Goal: Task Accomplishment & Management: Complete application form

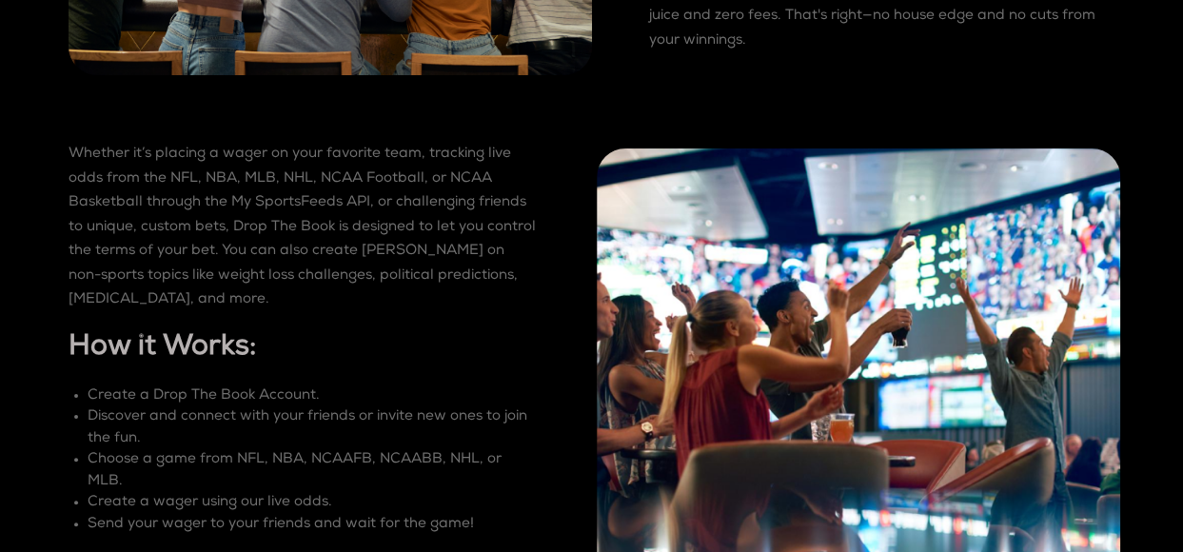
scroll to position [989, 0]
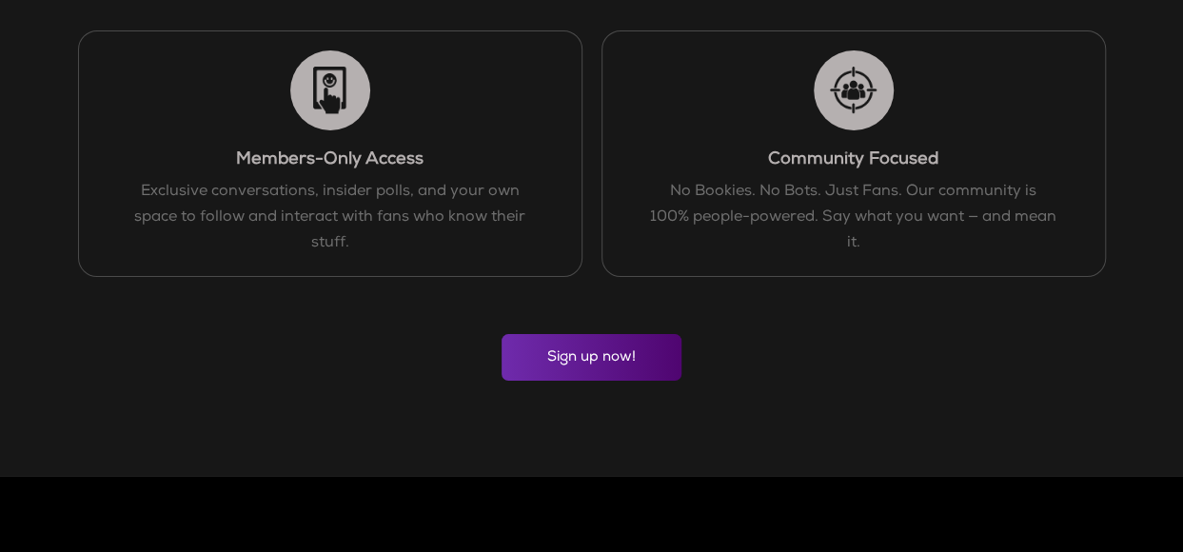
scroll to position [1183, 0]
click at [626, 350] on link "Sign up now!" at bounding box center [592, 356] width 180 height 47
